Goal: Information Seeking & Learning: Learn about a topic

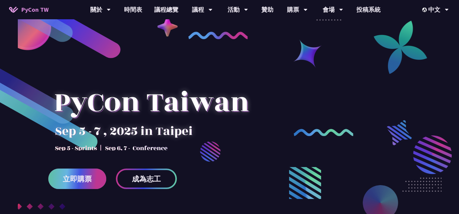
click at [84, 181] on span "立即購票" at bounding box center [77, 180] width 29 height 8
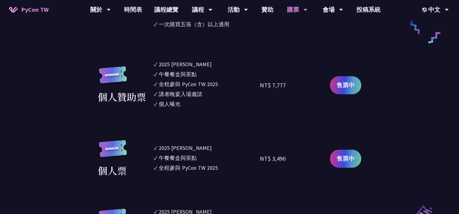
scroll to position [543, 0]
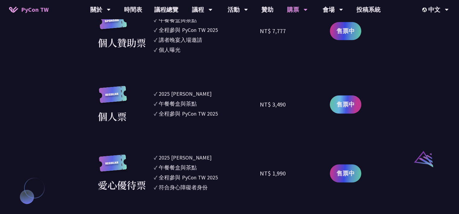
click at [347, 106] on span "售票中" at bounding box center [345, 104] width 18 height 9
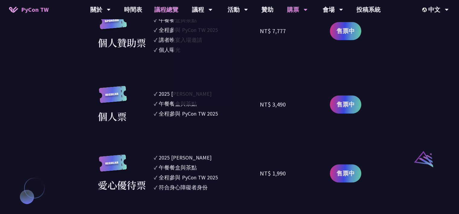
click at [172, 9] on link "議程總覽" at bounding box center [166, 9] width 36 height 19
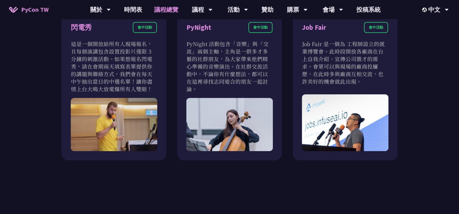
scroll to position [489, 0]
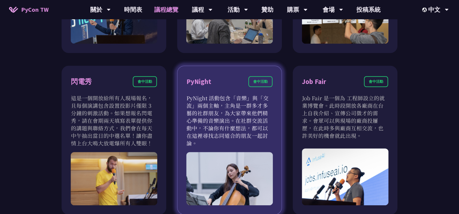
click at [247, 105] on p "PyNight 活動包含「音樂」與「交流」兩個主軸，主角是一群多才多藝的社群朋友，為大家帶來他們精心準備的音樂演出。在社群交流活動中，不論你有什麼想法，都可以…" at bounding box center [229, 120] width 86 height 53
click at [201, 84] on div "PyNight" at bounding box center [198, 82] width 25 height 11
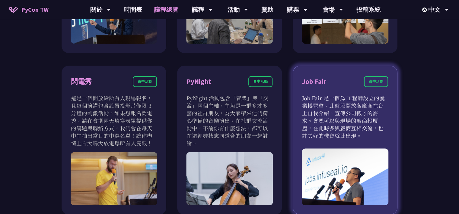
click at [340, 81] on div "Job Fair 會中活動" at bounding box center [345, 85] width 86 height 18
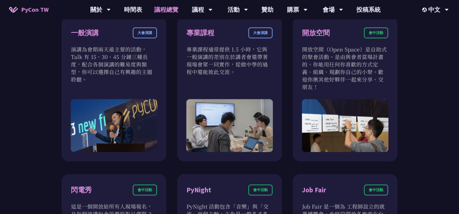
scroll to position [326, 0]
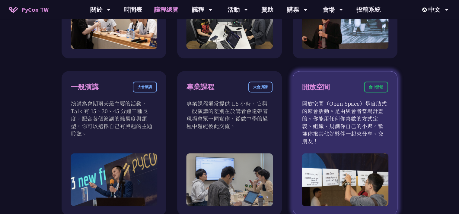
click at [330, 90] on div "開放空間 會中活動" at bounding box center [345, 91] width 86 height 18
click at [324, 87] on div "開放空間" at bounding box center [316, 87] width 28 height 11
click at [376, 85] on div "會中活動" at bounding box center [376, 87] width 24 height 11
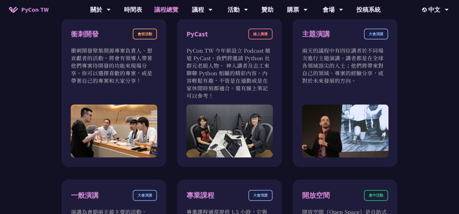
scroll to position [163, 0]
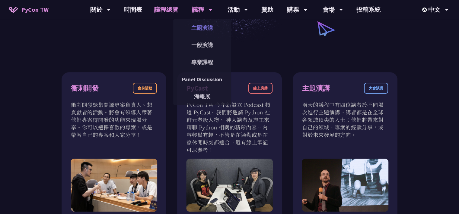
click at [202, 27] on link "主題演講" at bounding box center [202, 28] width 58 height 14
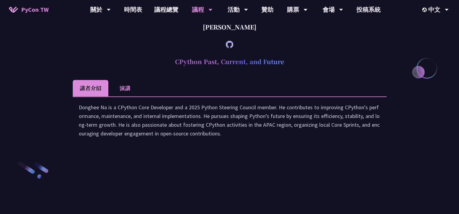
scroll to position [869, 0]
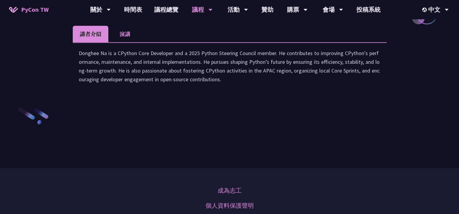
click at [120, 42] on li "演講" at bounding box center [124, 34] width 33 height 17
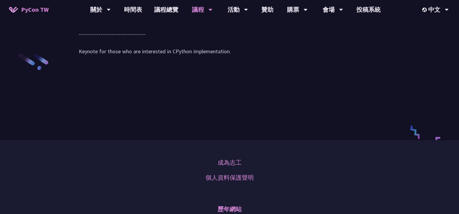
scroll to position [977, 0]
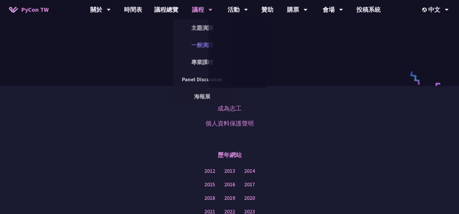
click at [200, 43] on link "一般演講" at bounding box center [202, 45] width 58 height 14
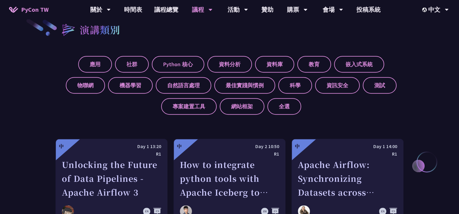
scroll to position [271, 0]
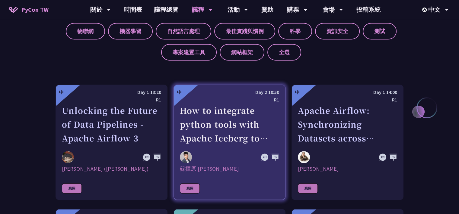
click at [243, 110] on div "How to integrate python tools with Apache Iceberg to build ETLT pipeline on Shi…" at bounding box center [229, 125] width 99 height 42
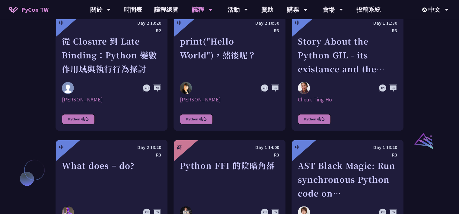
scroll to position [543, 0]
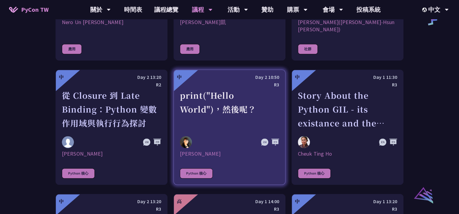
click at [249, 93] on div "print("Hello World")，然後呢？" at bounding box center [229, 110] width 99 height 42
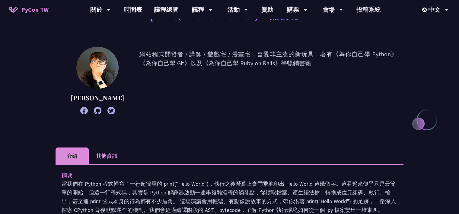
scroll to position [163, 0]
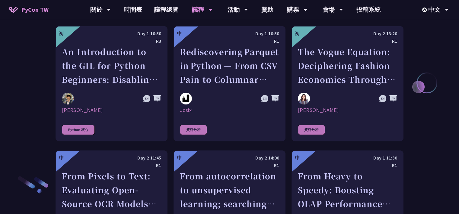
scroll to position [782, 0]
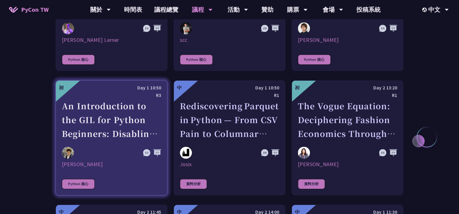
click at [138, 102] on div "An Introduction to the GIL for Python Beginners: Disabling It in Python 3.13 an…" at bounding box center [111, 120] width 99 height 42
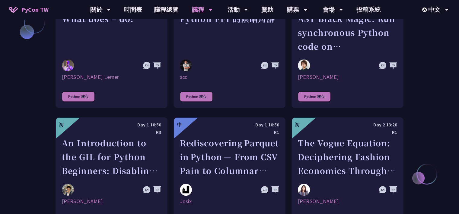
scroll to position [690, 0]
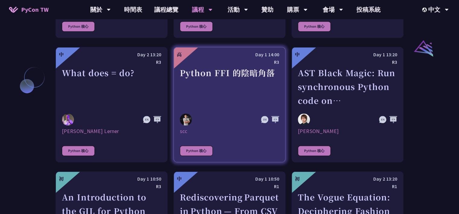
click at [251, 86] on div "Python FFI 的陰暗角落" at bounding box center [229, 87] width 99 height 42
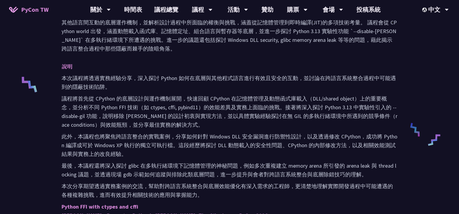
scroll to position [271, 0]
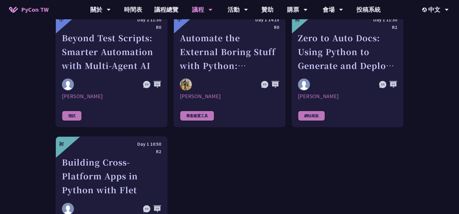
scroll to position [1667, 0]
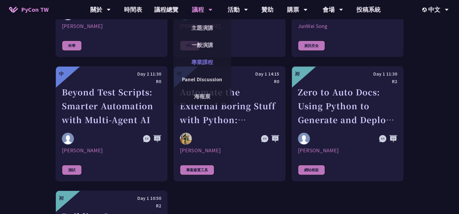
click at [206, 65] on link "專業課程" at bounding box center [202, 62] width 58 height 14
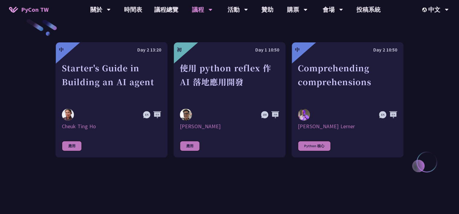
scroll to position [163, 0]
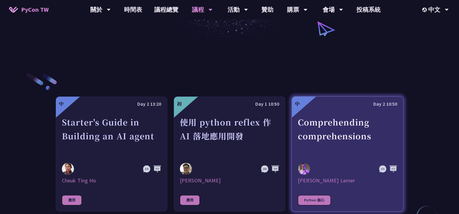
click at [389, 126] on div "Comprehending comprehensions" at bounding box center [347, 137] width 99 height 42
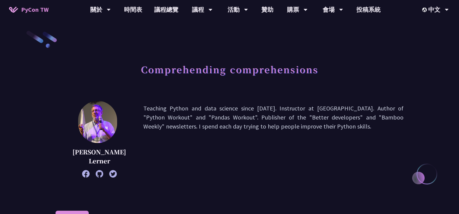
scroll to position [163, 0]
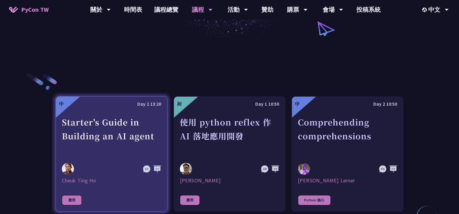
click at [154, 129] on div "Starter's Guide in Building an AI agent" at bounding box center [111, 137] width 99 height 42
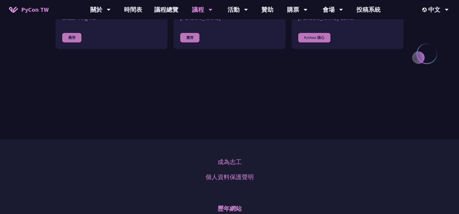
scroll to position [163, 0]
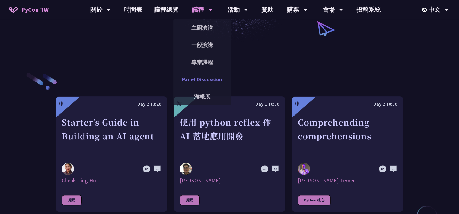
click at [211, 78] on link "Panel Discussion" at bounding box center [202, 79] width 58 height 14
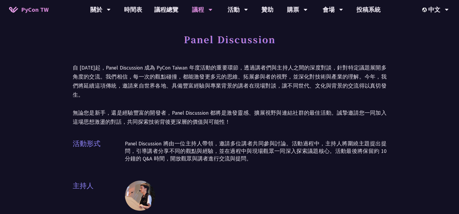
click at [338, 104] on p "自 [DATE]起，Panel Discussion 成為 PyCon Taiwan 年度活動的重要環節，透過講者們與主持人之間的深度對談，針對特定議題展開多…" at bounding box center [230, 94] width 314 height 63
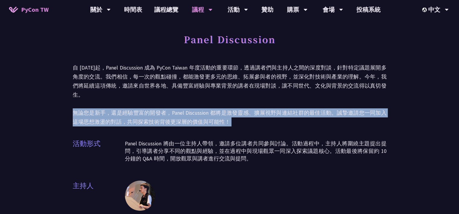
click at [338, 104] on p "自 [DATE]起，Panel Discussion 成為 PyCon Taiwan 年度活動的重要環節，透過講者們與主持人之間的深度對談，針對特定議題展開多…" at bounding box center [230, 94] width 314 height 63
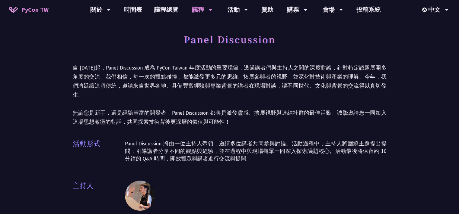
click at [296, 124] on div "Panel Discussion 自 [DATE]起，Panel Discussion 成為 PyCon Taiwan 年度活動的重要環節，透過講者們與主持人…" at bounding box center [230, 156] width 314 height 252
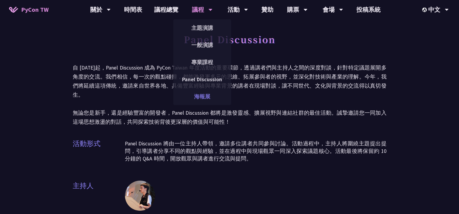
click at [208, 97] on link "海報展" at bounding box center [202, 97] width 58 height 14
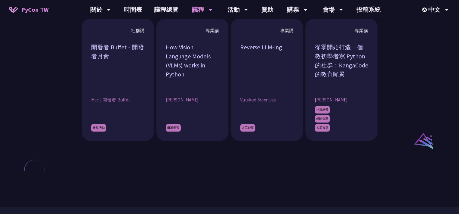
scroll to position [543, 0]
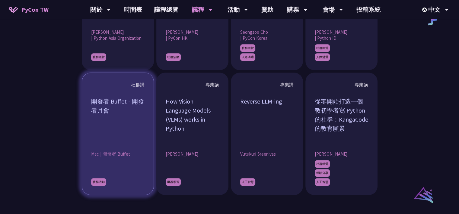
click at [103, 105] on div "開發者 Buffet - 開發者月會" at bounding box center [117, 119] width 53 height 45
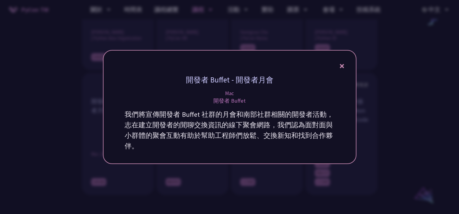
click at [407, 101] on div at bounding box center [229, 107] width 459 height 214
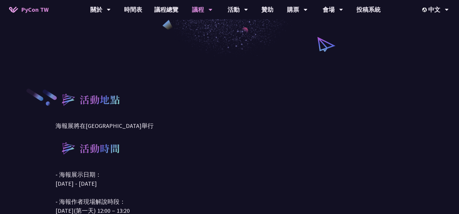
scroll to position [0, 0]
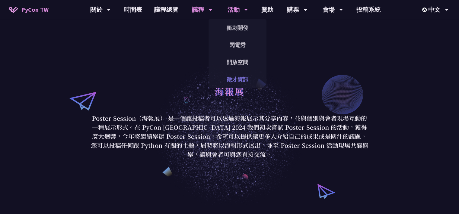
click at [246, 78] on link "徵才資訊" at bounding box center [237, 79] width 58 height 14
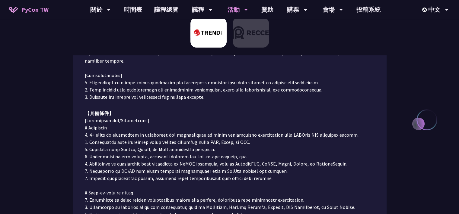
scroll to position [217, 0]
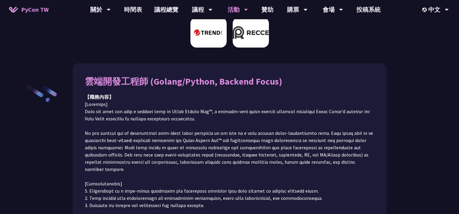
click at [252, 35] on img at bounding box center [251, 32] width 36 height 30
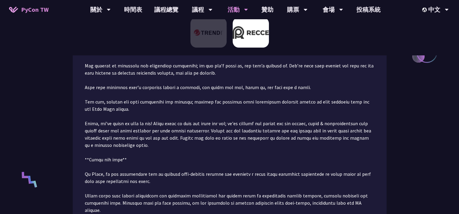
scroll to position [0, 0]
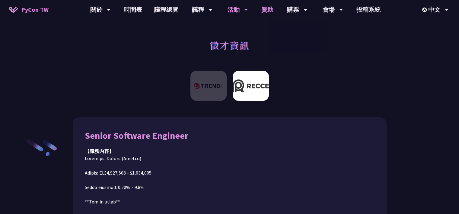
click at [265, 9] on link "贊助" at bounding box center [267, 9] width 24 height 19
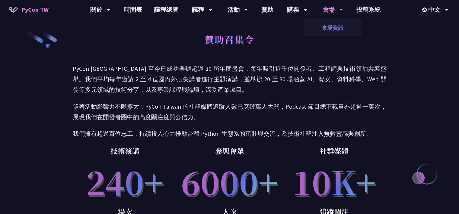
click at [333, 32] on link "會場資訊" at bounding box center [332, 28] width 58 height 14
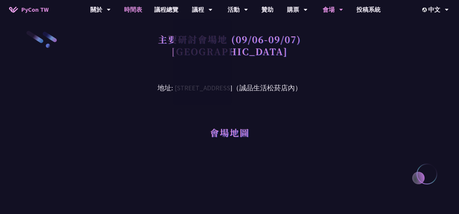
click at [135, 11] on link "時間表" at bounding box center [133, 9] width 30 height 19
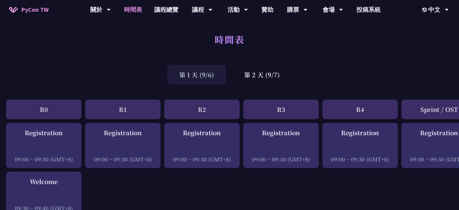
scroll to position [54, 0]
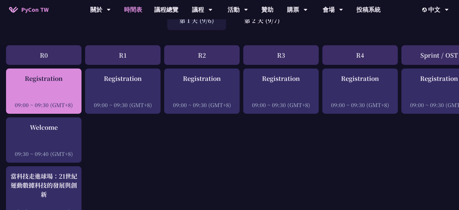
click at [70, 90] on div "Registration 09:00 ~ 09:30 (GMT+8)" at bounding box center [43, 91] width 69 height 35
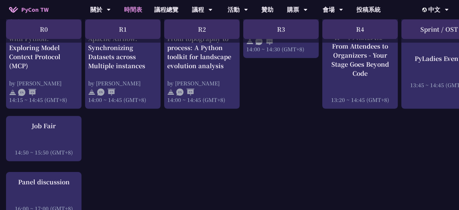
scroll to position [543, 0]
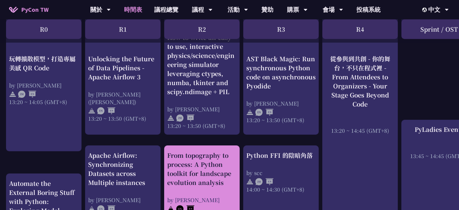
click at [212, 159] on div "From topography to process: A Python toolkit for landscape evolution analysis" at bounding box center [201, 169] width 69 height 36
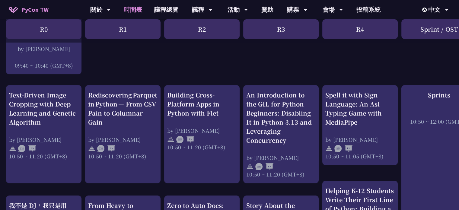
scroll to position [271, 0]
